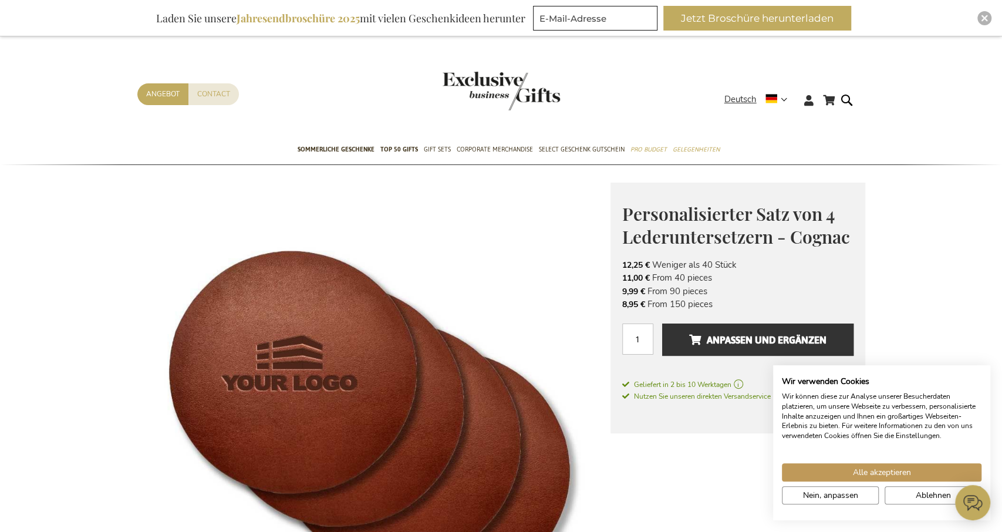
scroll to position [122, 0]
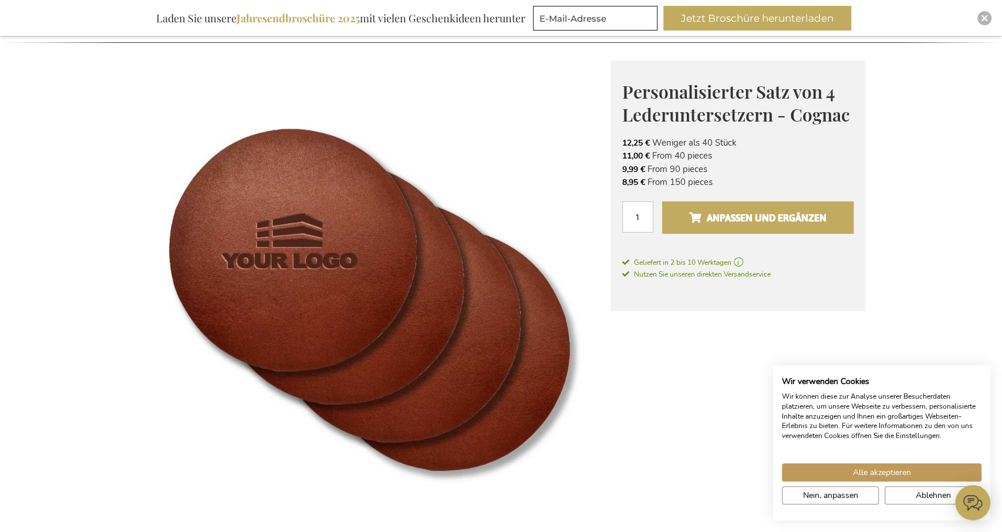
click at [753, 217] on span "Anpassen und ergänzen" at bounding box center [757, 217] width 137 height 19
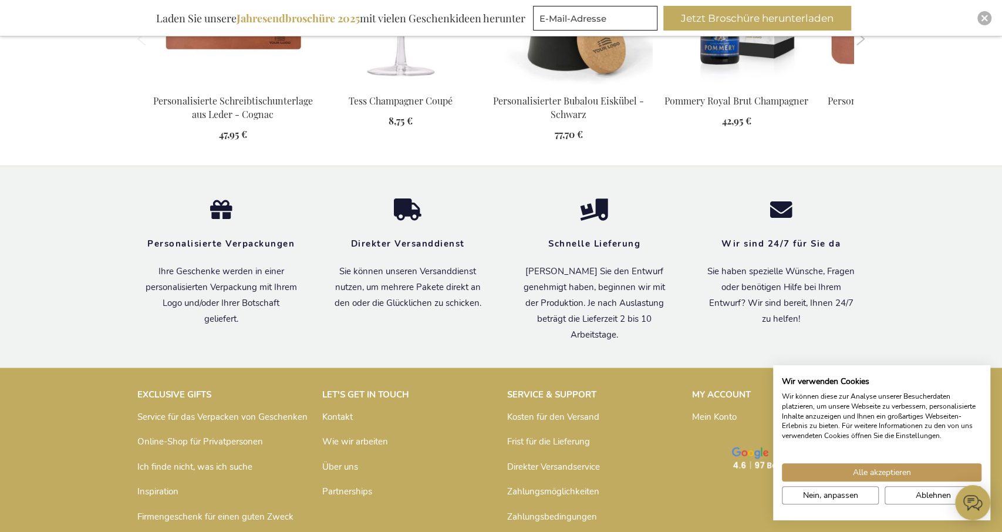
scroll to position [1295, 0]
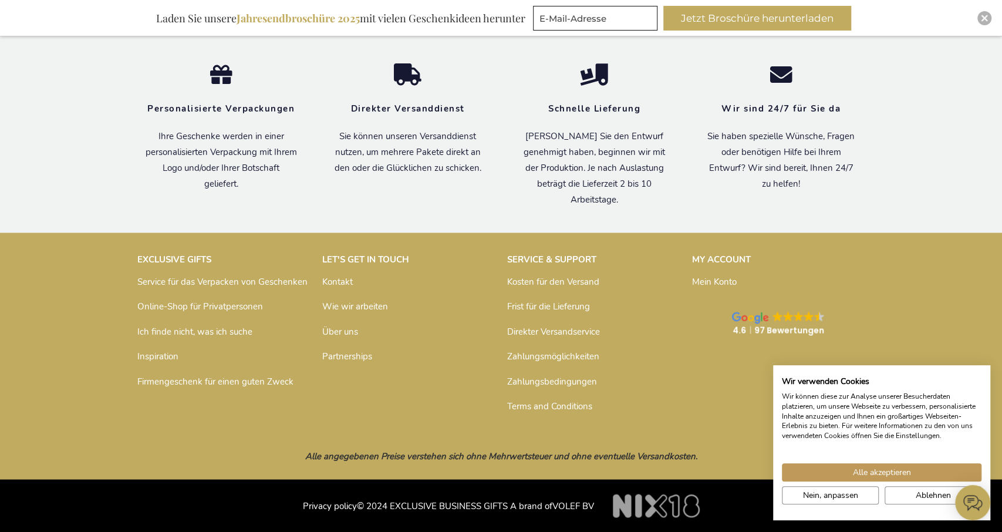
click at [349, 333] on link "Über uns" at bounding box center [340, 331] width 36 height 12
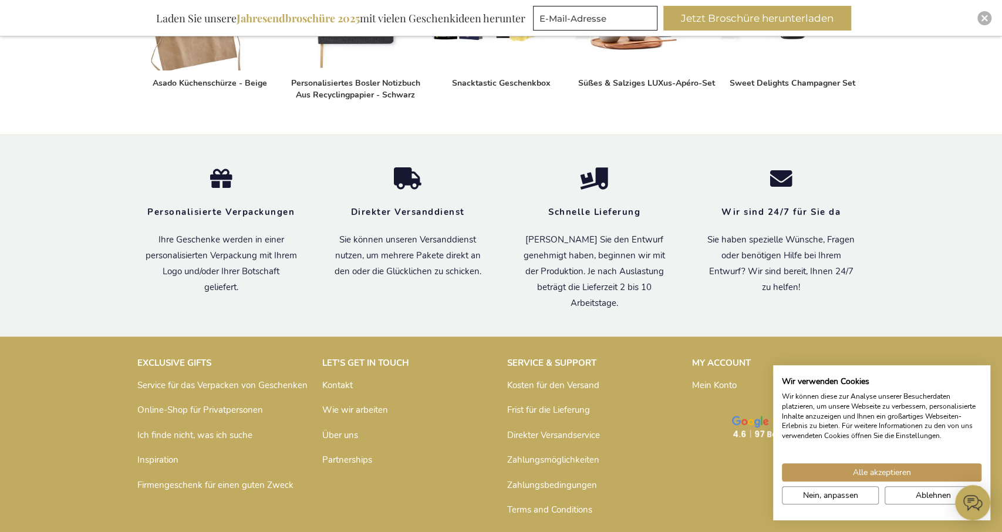
scroll to position [836, 0]
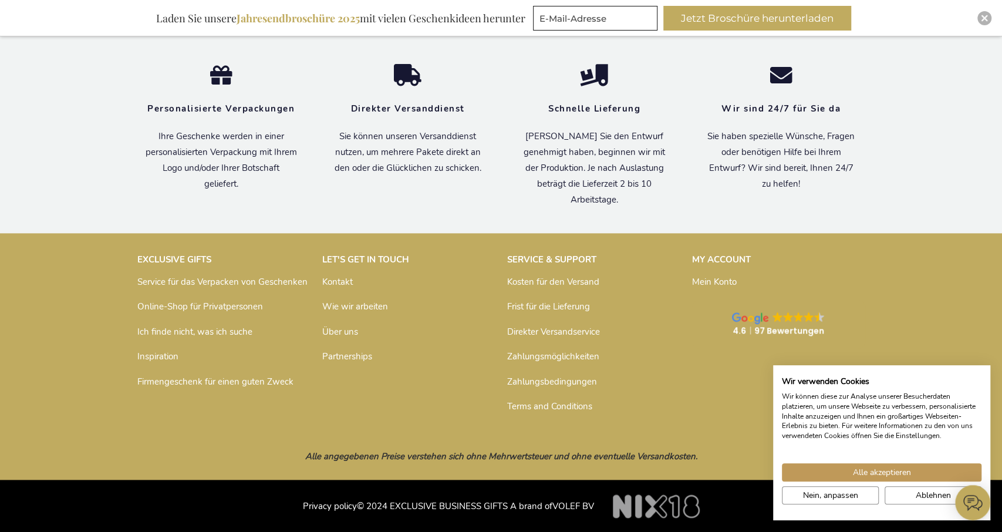
click at [549, 308] on link "Frist für die Lieferung" at bounding box center [548, 307] width 83 height 12
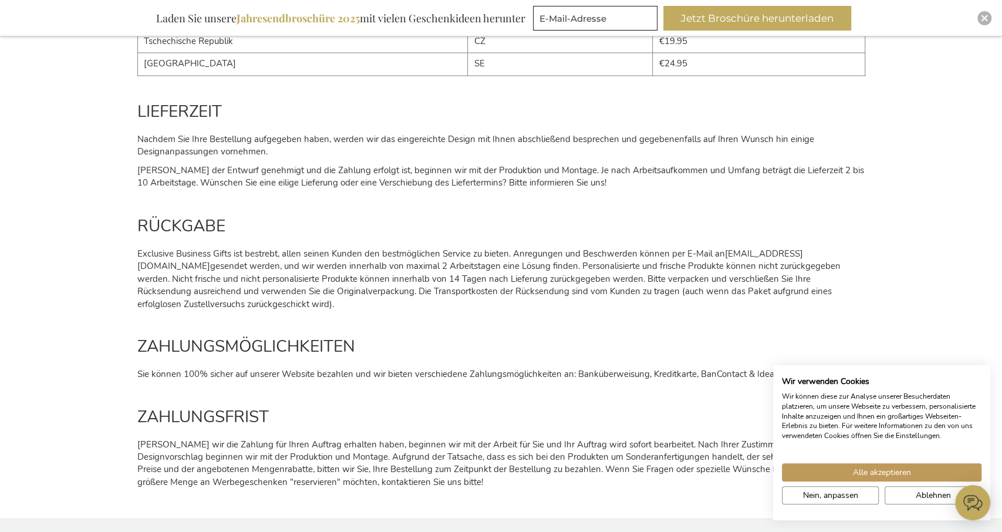
scroll to position [1404, 0]
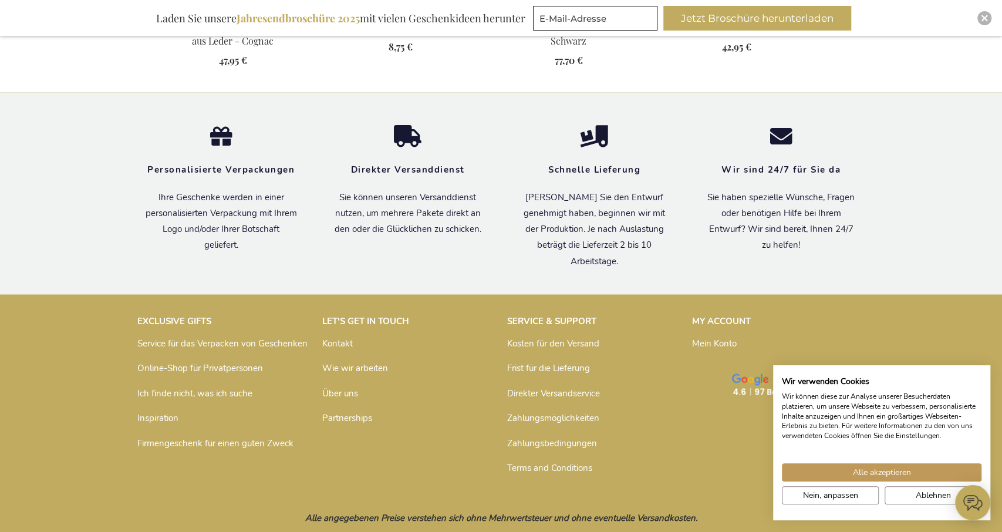
click at [201, 365] on link "Online-Shop für Privatpersonen" at bounding box center [200, 368] width 126 height 12
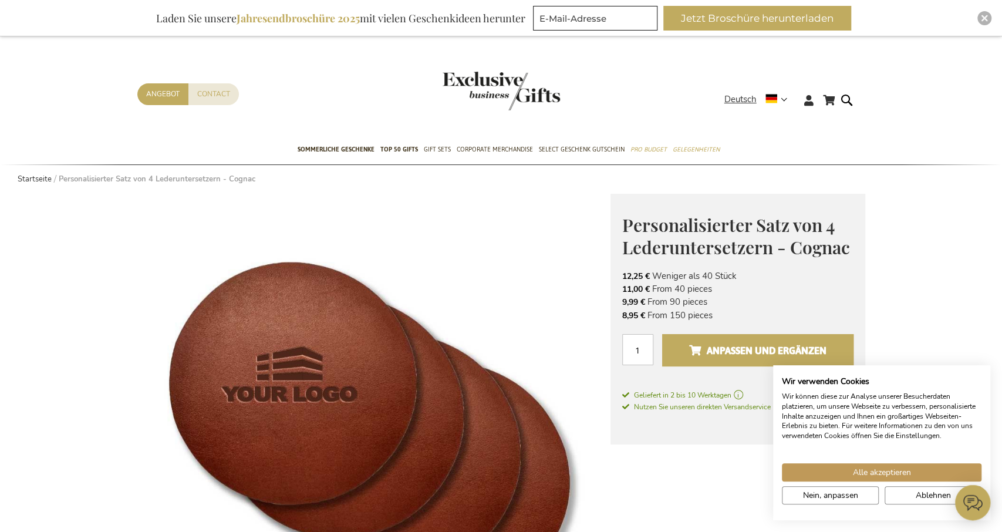
click at [761, 349] on span "Anpassen und ergänzen" at bounding box center [757, 350] width 137 height 19
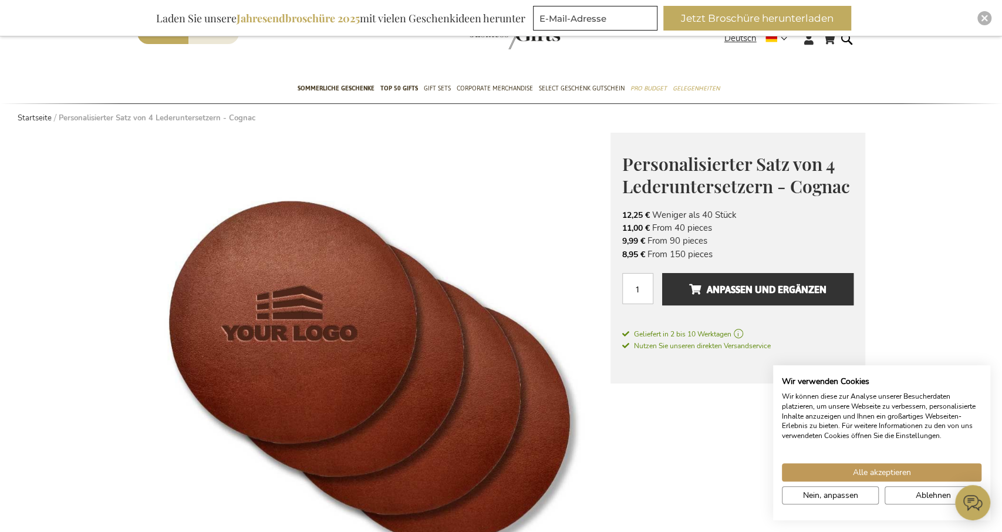
scroll to position [183, 0]
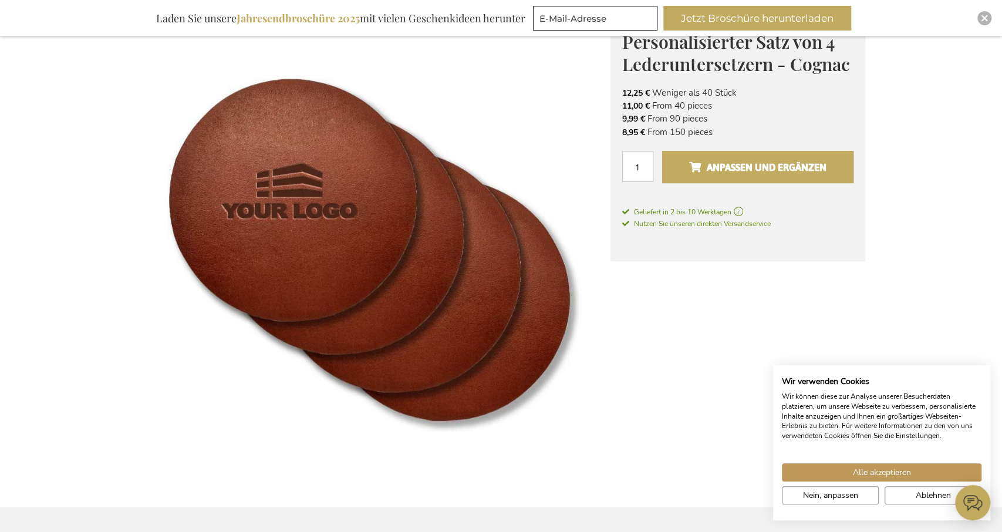
click at [707, 173] on span "Anpassen und ergänzen" at bounding box center [757, 167] width 137 height 19
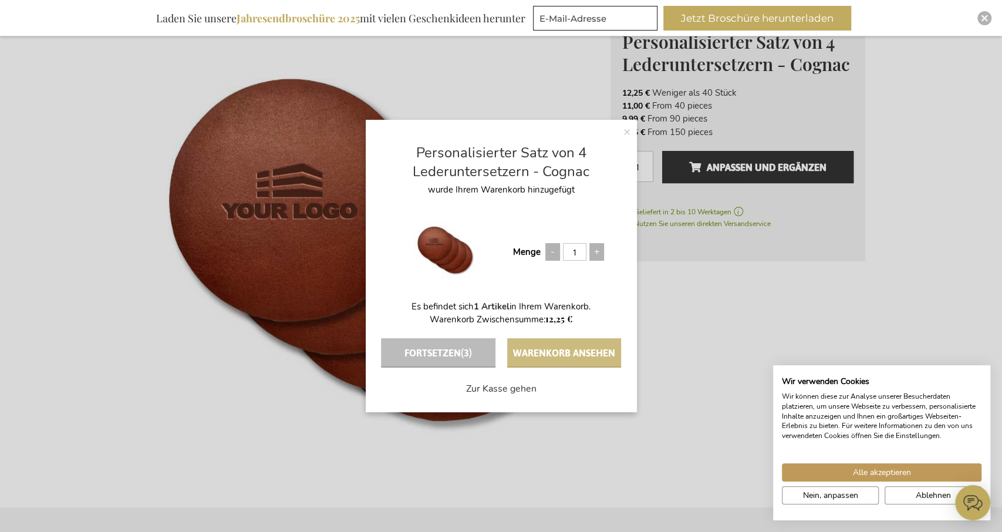
click at [576, 353] on button "Warenkorb ansehen" at bounding box center [564, 352] width 114 height 29
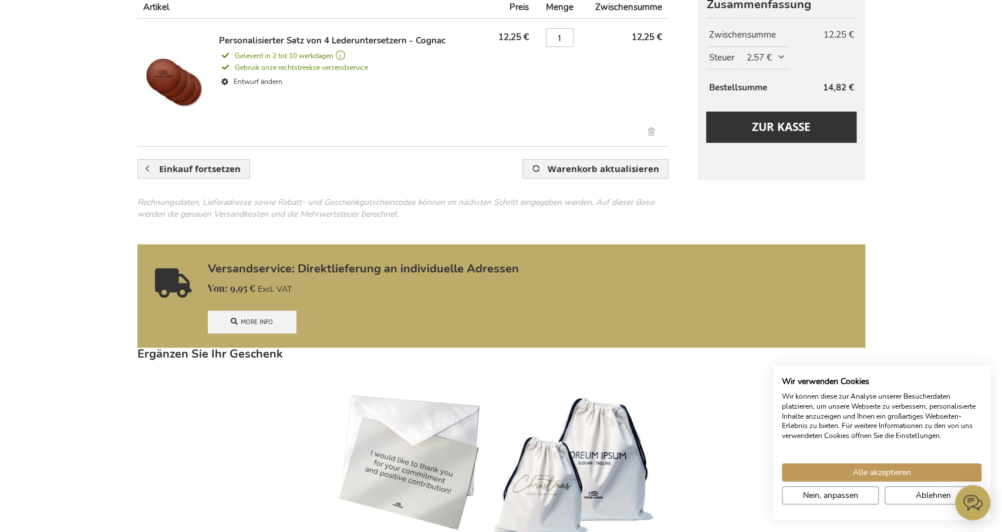
scroll to position [61, 0]
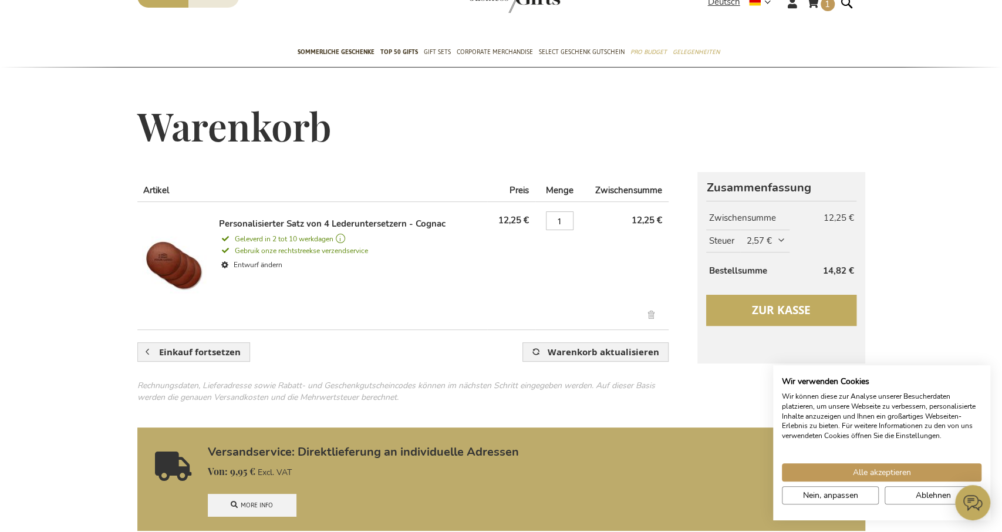
click at [741, 302] on button "Zur Kasse" at bounding box center [781, 310] width 150 height 31
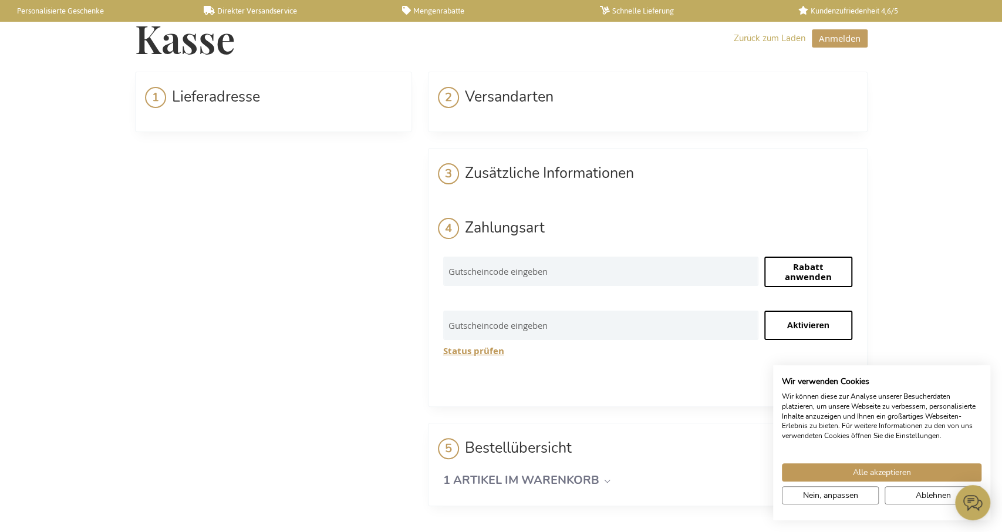
select select "BE"
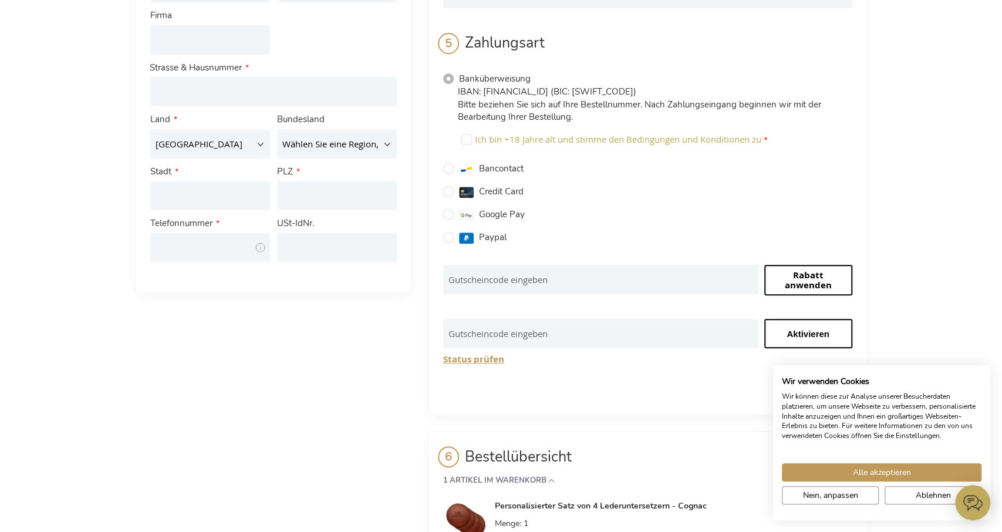
scroll to position [236, 0]
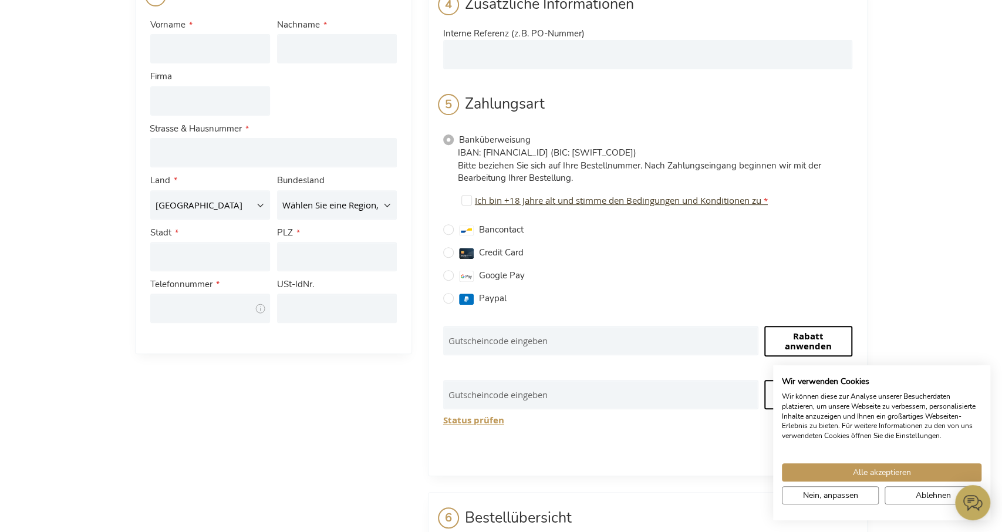
click at [505, 194] on span "Ich bin +18 Jahre alt und stimme den Bedingungen und Konditionen zu" at bounding box center [618, 200] width 286 height 12
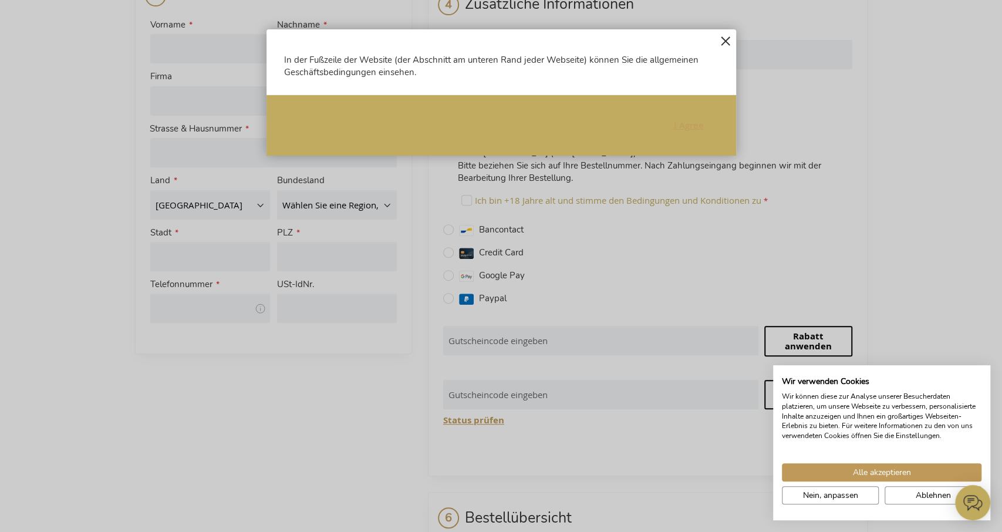
click at [683, 130] on span "I Agree" at bounding box center [689, 125] width 30 height 12
checkbox input "true"
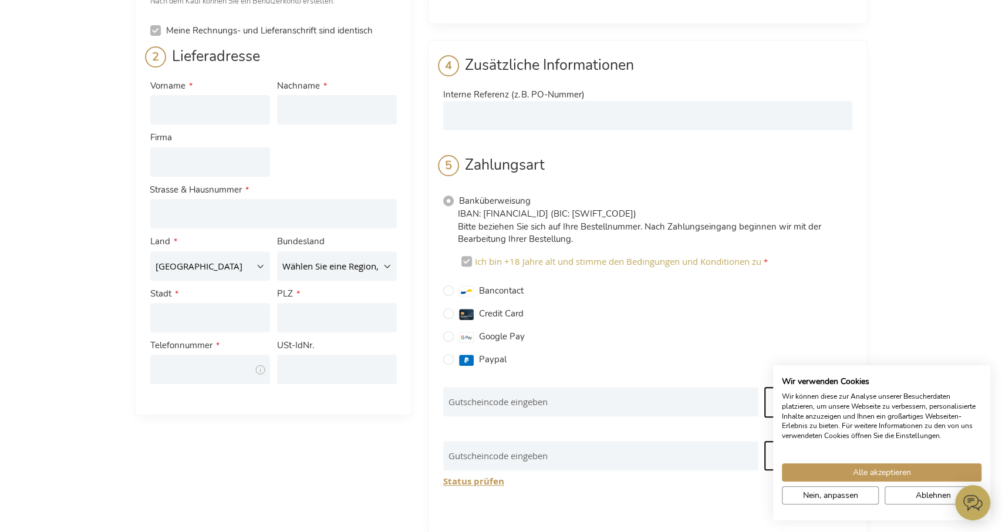
scroll to position [0, 0]
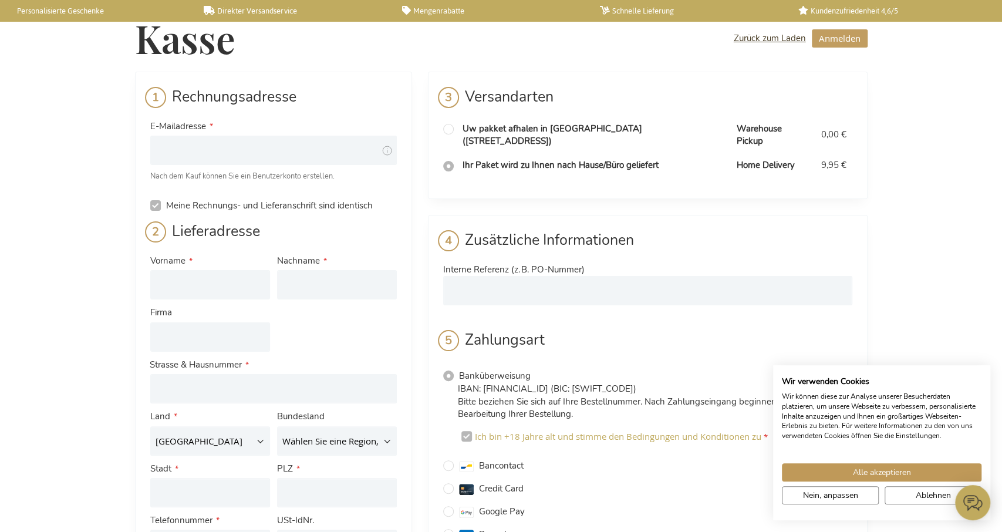
click at [755, 35] on link "Zurück zum Laden" at bounding box center [770, 38] width 72 height 12
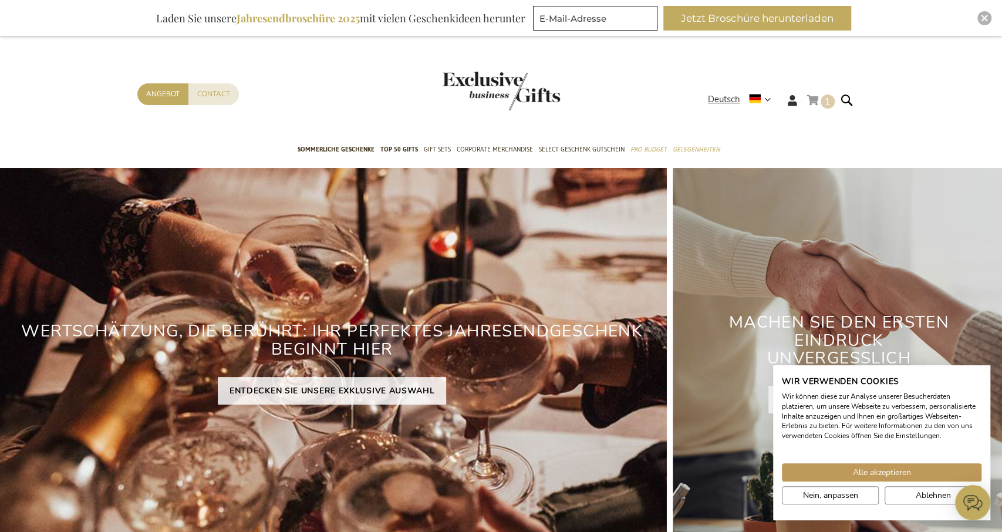
click at [829, 102] on span "1" at bounding box center [827, 102] width 5 height 12
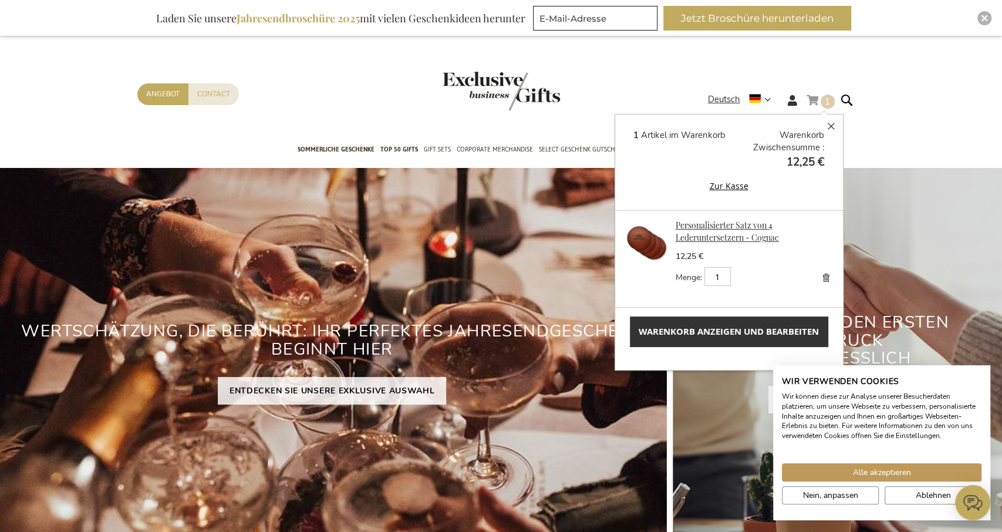
click at [688, 229] on link "Personalisierter Satz von 4 Lederuntersetzern - Cognac" at bounding box center [727, 231] width 103 height 23
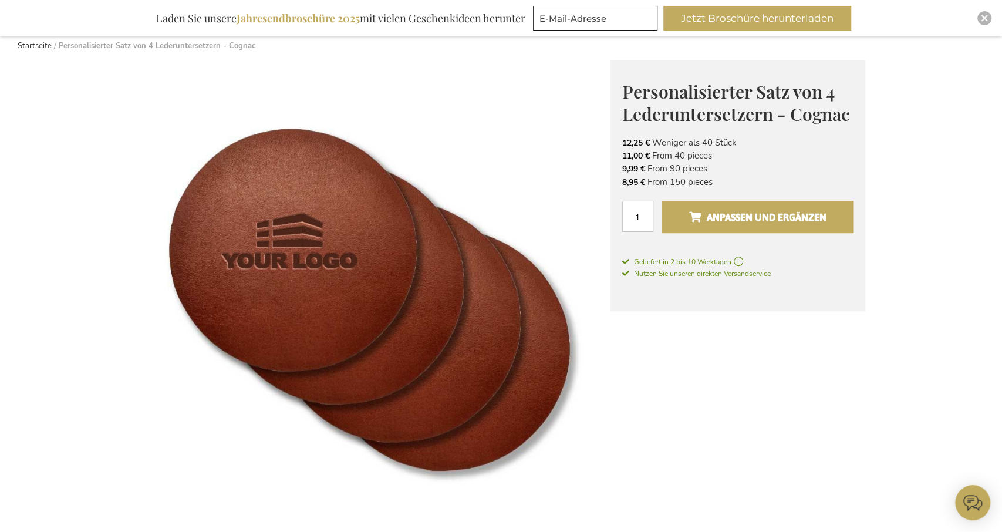
scroll to position [133, 0]
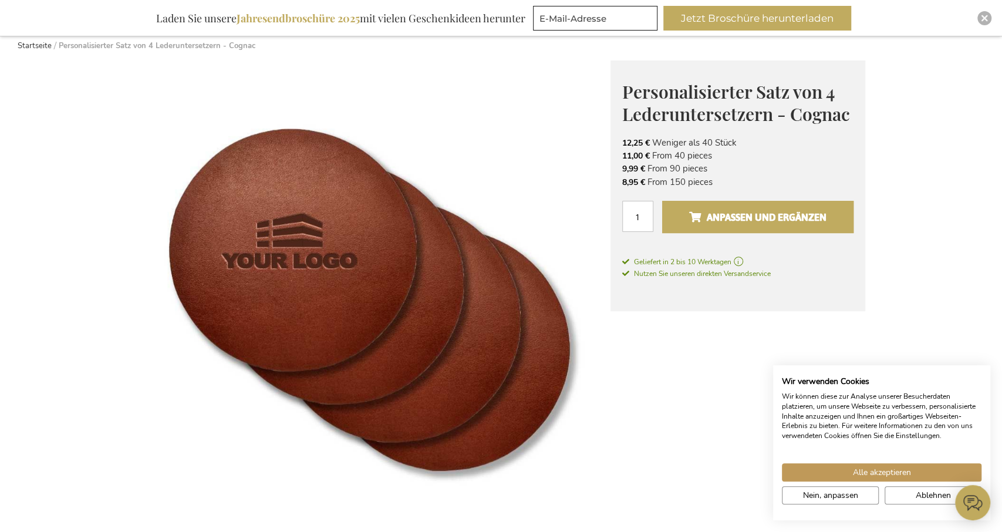
click at [730, 221] on span "Anpassen und ergänzen" at bounding box center [757, 217] width 137 height 19
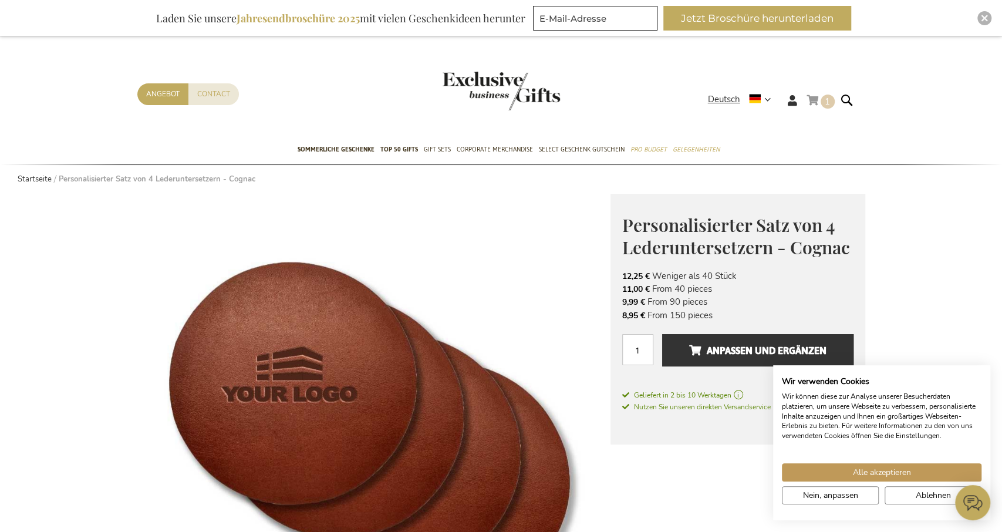
click at [820, 100] on link "Mein Warenkorb 1 1 items" at bounding box center [821, 102] width 28 height 19
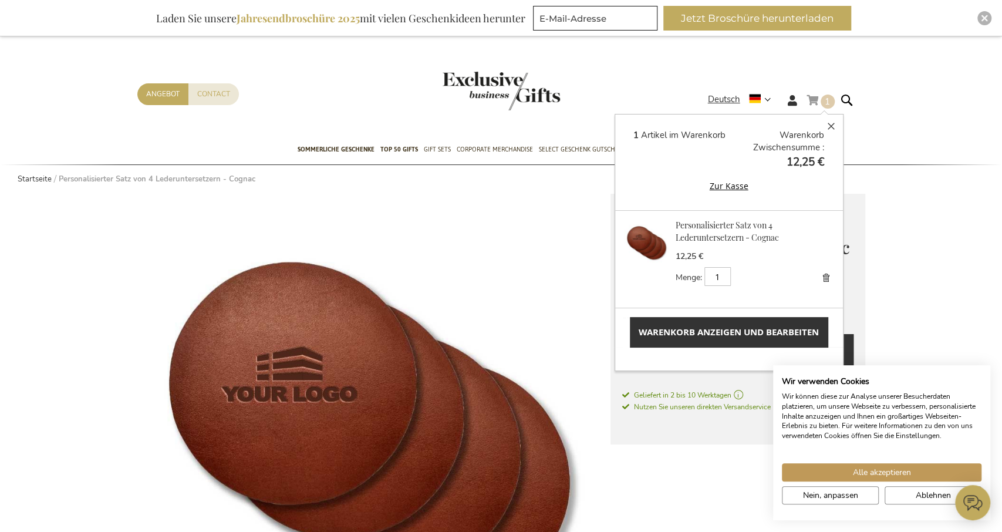
click at [694, 332] on span "Warenkorb anzeigen und bearbeiten" at bounding box center [729, 332] width 180 height 12
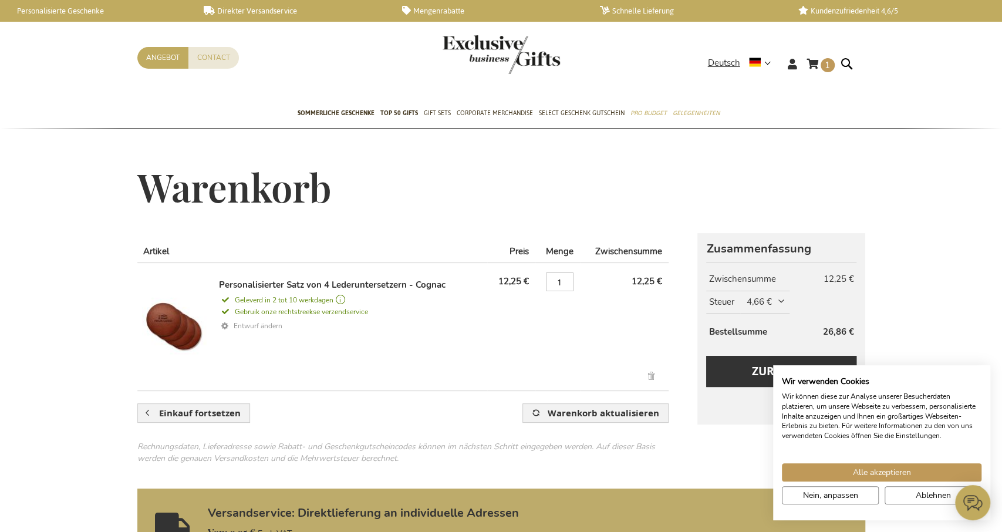
click at [255, 324] on link "Entwurf ändern" at bounding box center [351, 326] width 264 height 17
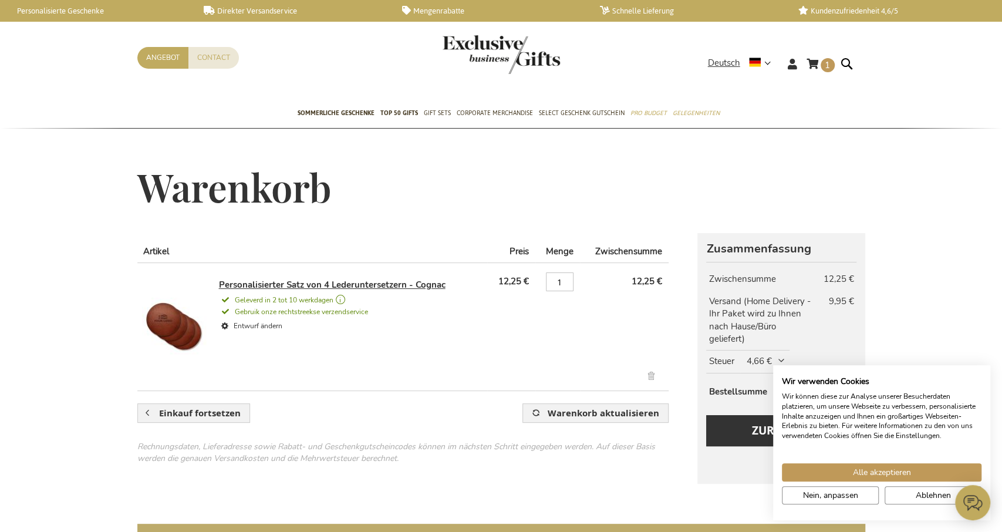
click at [346, 281] on link "Personalisierter Satz von 4 Lederuntersetzern - Cognac" at bounding box center [332, 285] width 227 height 12
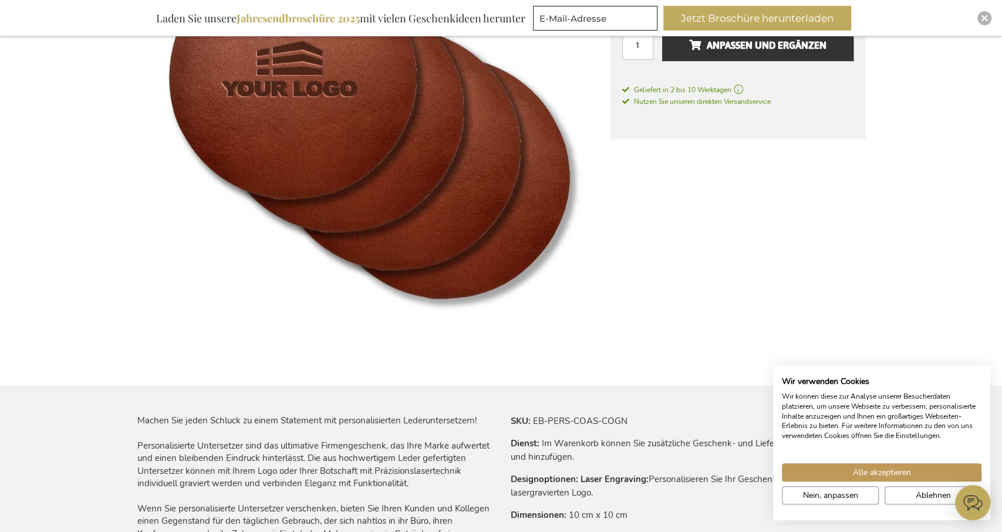
scroll to position [122, 0]
